Goal: Use online tool/utility: Use online tool/utility

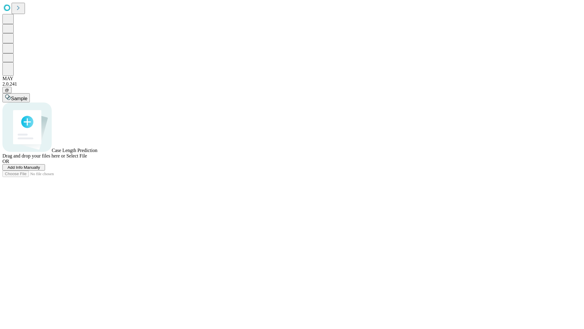
click at [87, 158] on span "Select File" at bounding box center [76, 155] width 21 height 5
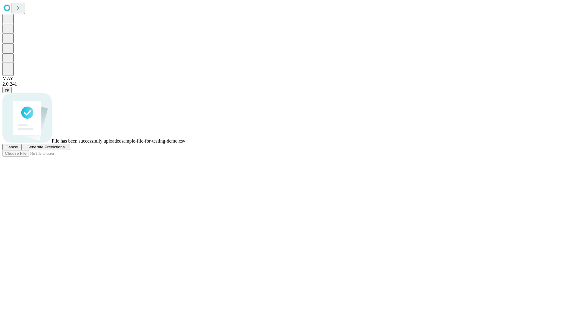
click at [65, 149] on span "Generate Predictions" at bounding box center [45, 147] width 38 height 5
